Goal: Information Seeking & Learning: Learn about a topic

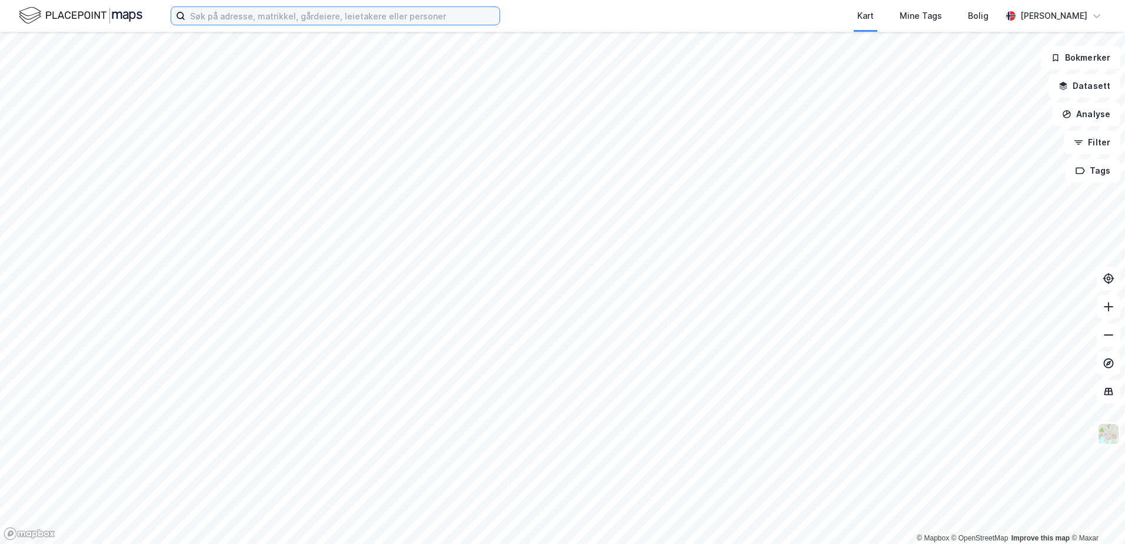
click at [281, 15] on input at bounding box center [342, 16] width 314 height 18
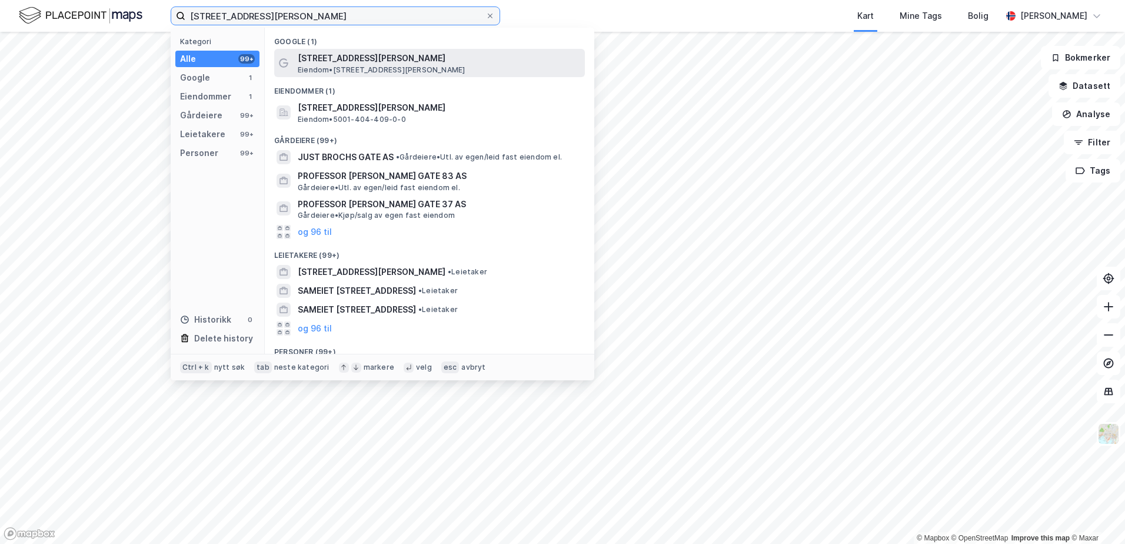
type input "[STREET_ADDRESS][PERSON_NAME]"
click at [365, 59] on span "[STREET_ADDRESS][PERSON_NAME]" at bounding box center [439, 58] width 282 height 14
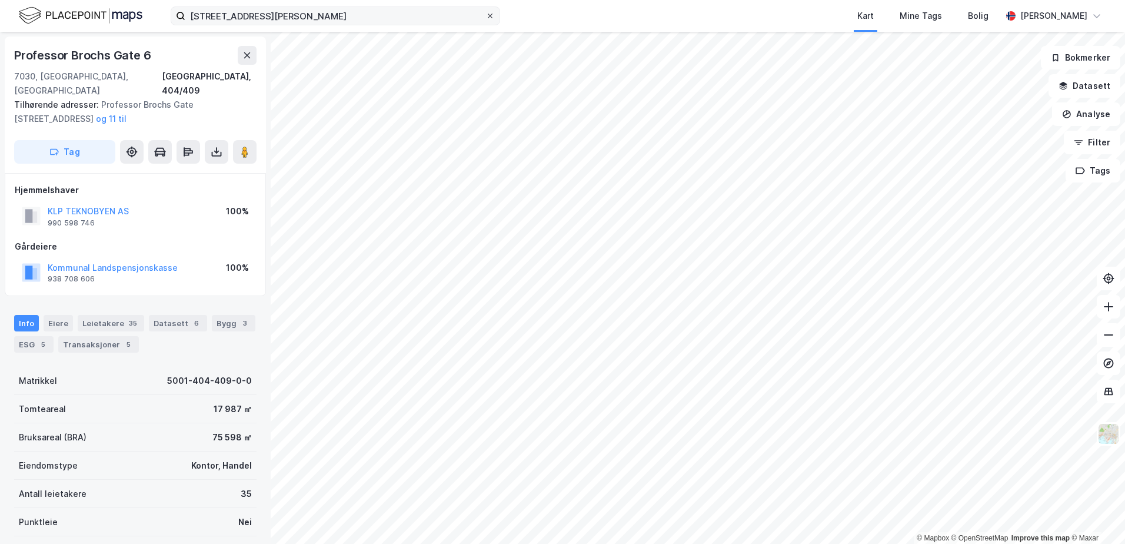
click at [490, 17] on icon at bounding box center [490, 15] width 7 height 7
click at [485, 17] on input "[STREET_ADDRESS][PERSON_NAME]" at bounding box center [335, 16] width 300 height 18
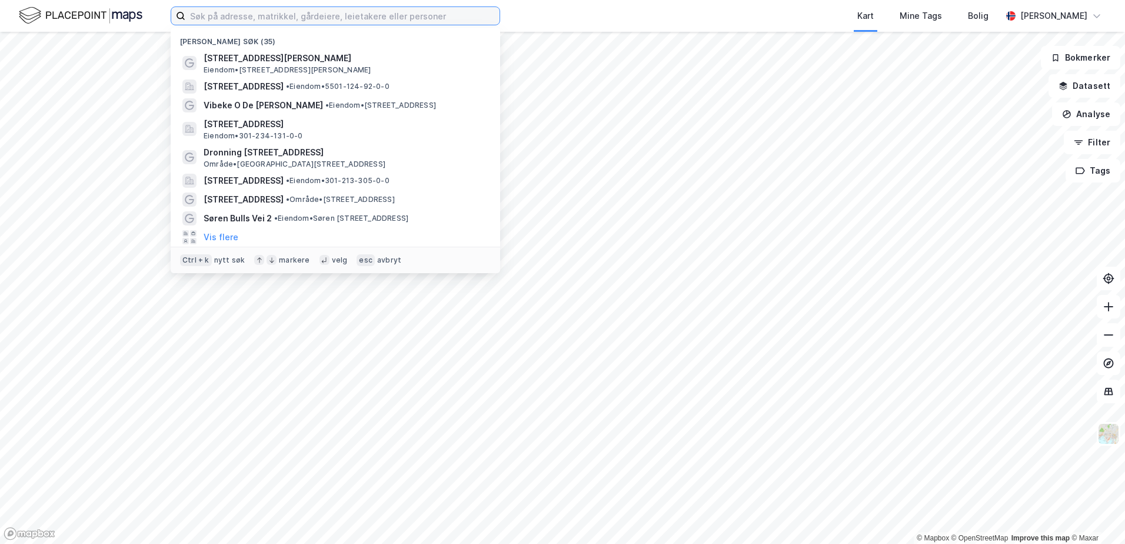
click at [371, 11] on input at bounding box center [342, 16] width 314 height 18
paste input "[PERSON_NAME]' veg 25, 7320 Fannrem"
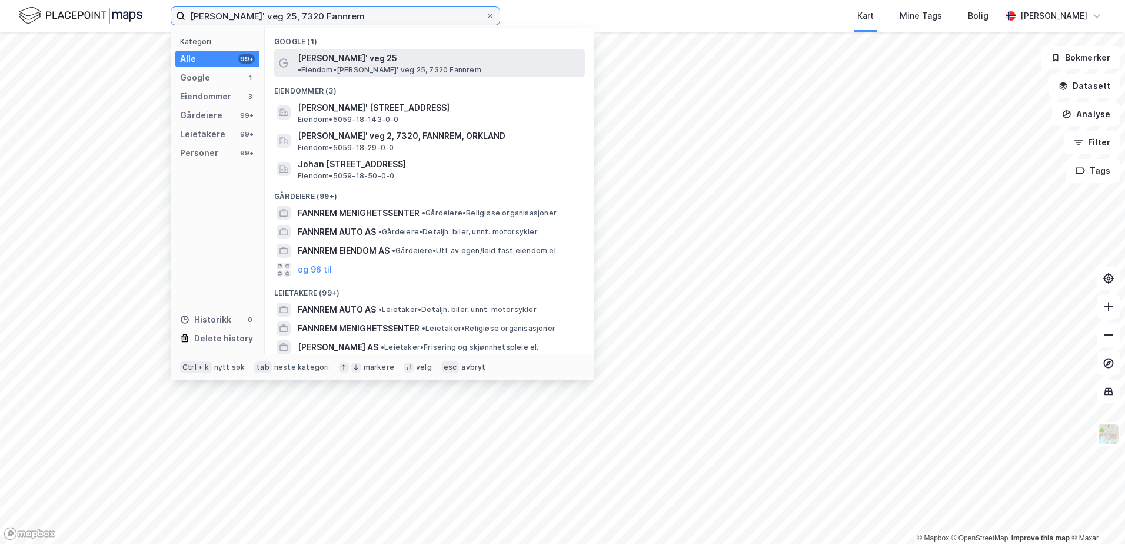
type input "[PERSON_NAME]' veg 25, 7320 Fannrem"
click at [398, 64] on div "[PERSON_NAME]' veg 25 • Eiendom • [PERSON_NAME]' veg 25, 7320 Fannrem" at bounding box center [440, 63] width 285 height 24
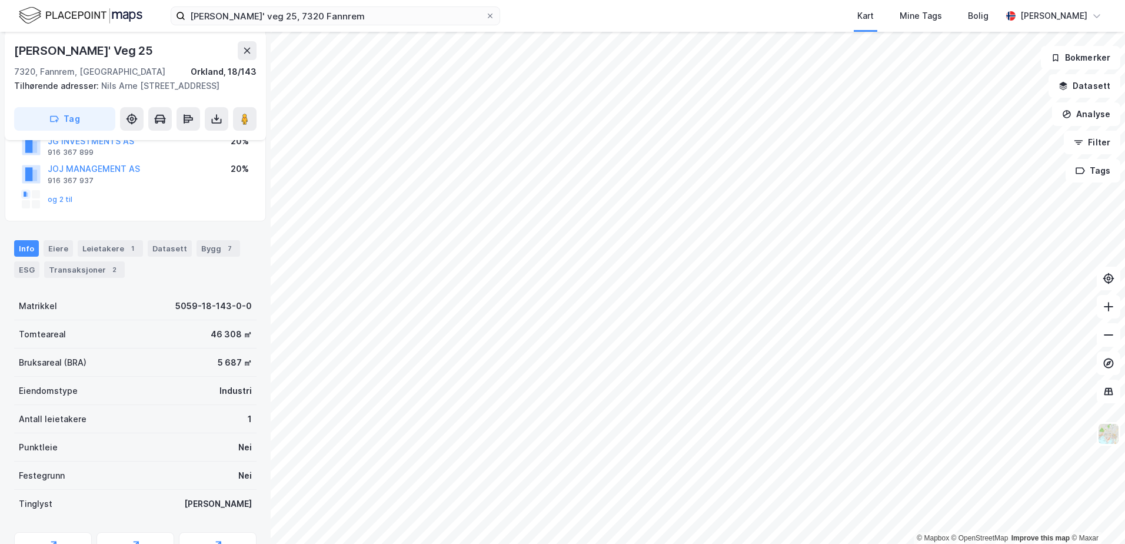
scroll to position [177, 0]
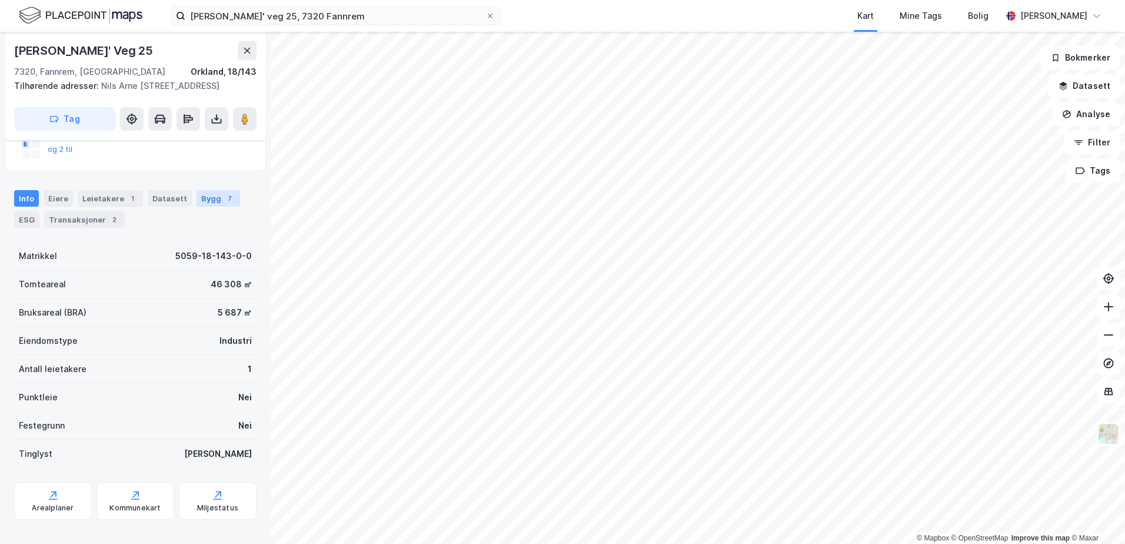
click at [200, 197] on div "Bygg 7" at bounding box center [219, 198] width 44 height 16
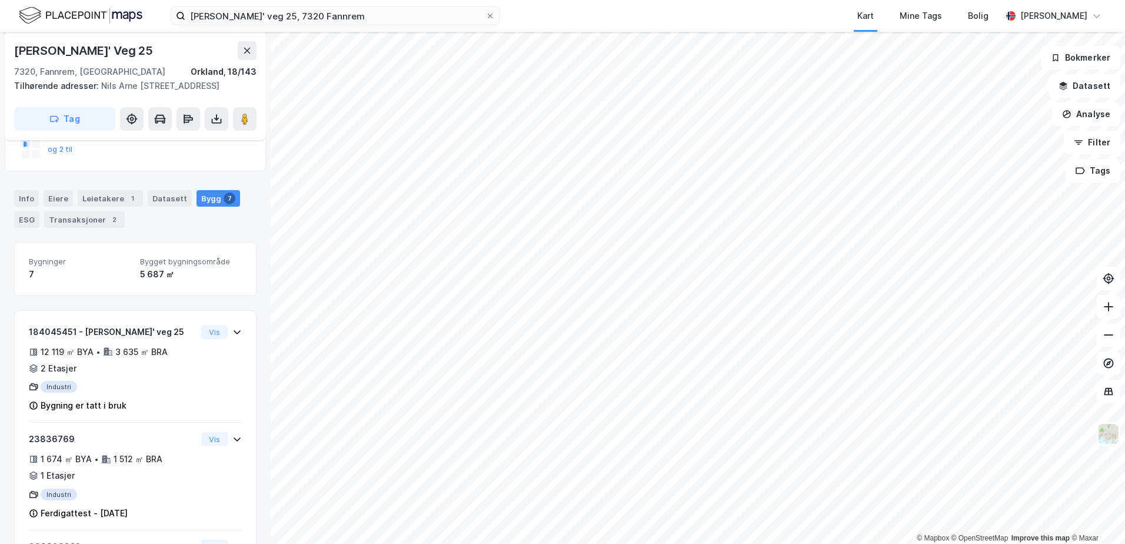
scroll to position [177, 0]
click at [31, 215] on div "ESG" at bounding box center [26, 219] width 25 height 16
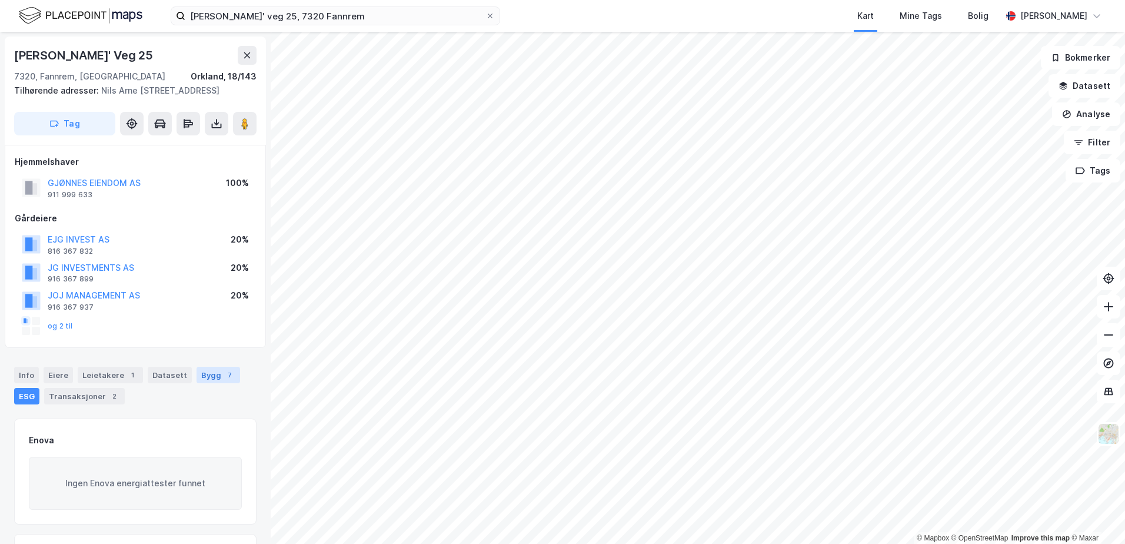
click at [209, 379] on div "Bygg 7" at bounding box center [219, 375] width 44 height 16
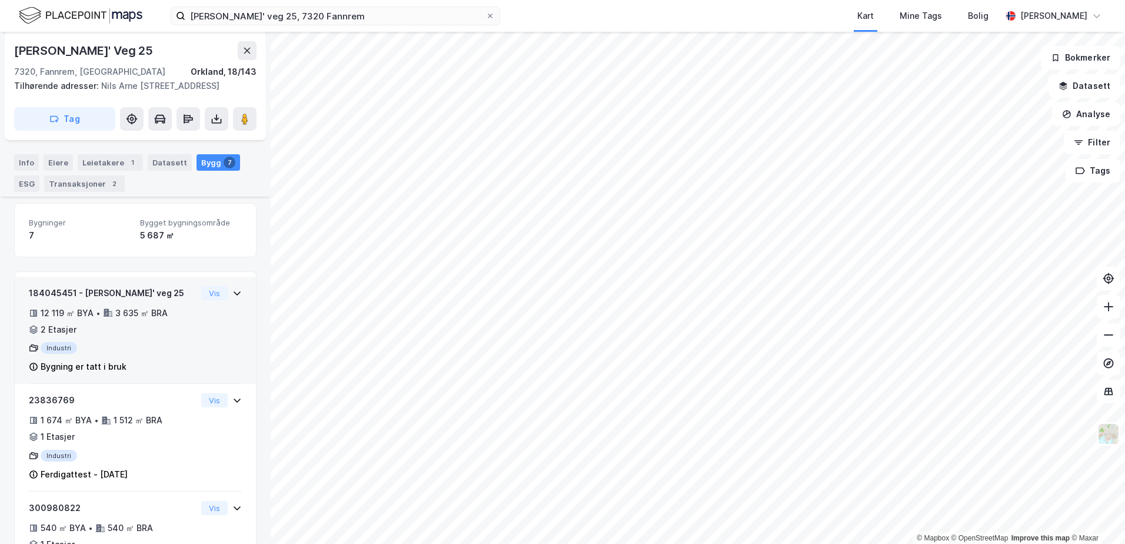
scroll to position [235, 0]
